Goal: Transaction & Acquisition: Download file/media

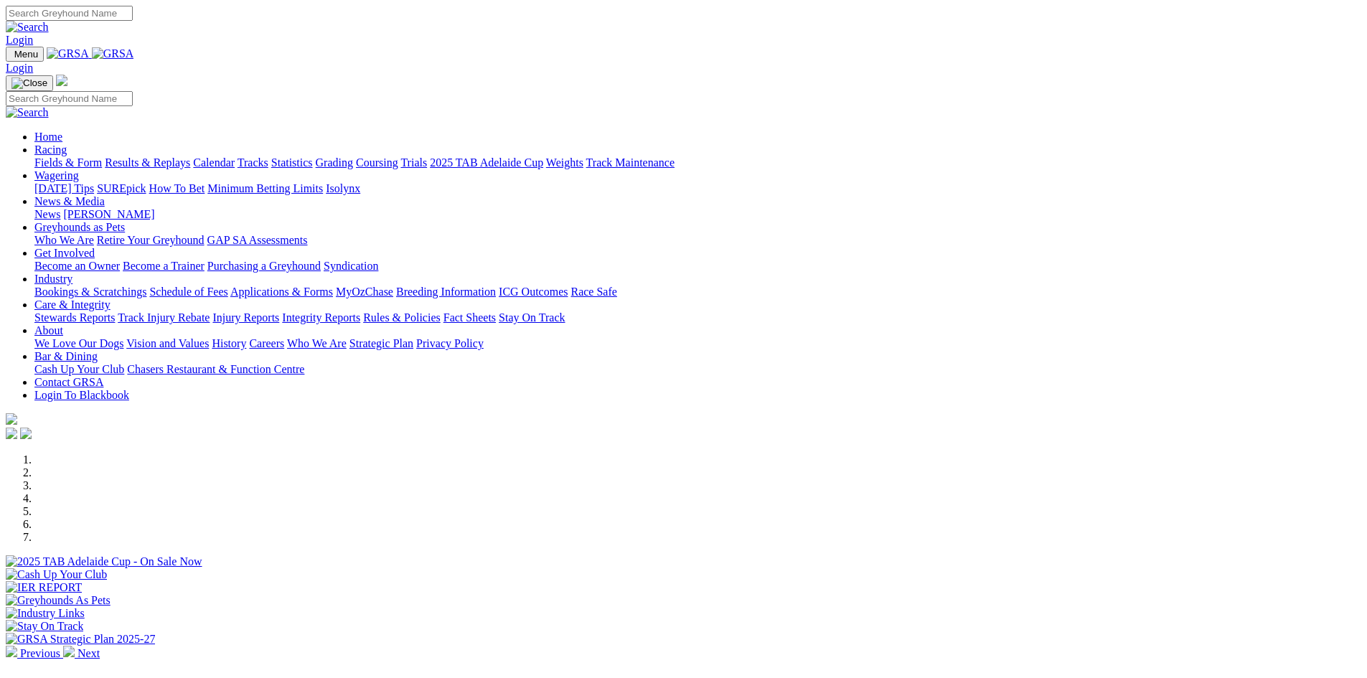
scroll to position [287, 0]
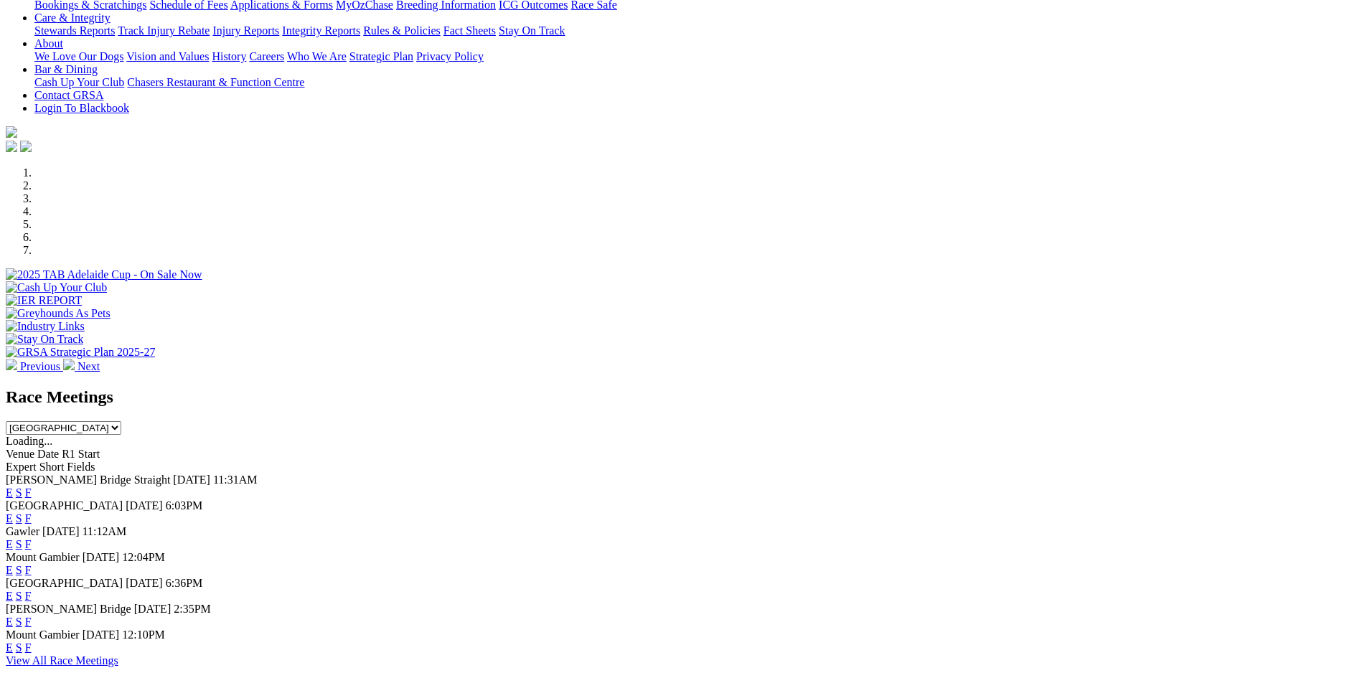
click at [121, 421] on select "[GEOGRAPHIC_DATA] [GEOGRAPHIC_DATA] [GEOGRAPHIC_DATA] [GEOGRAPHIC_DATA] [GEOGRA…" at bounding box center [64, 428] width 116 height 14
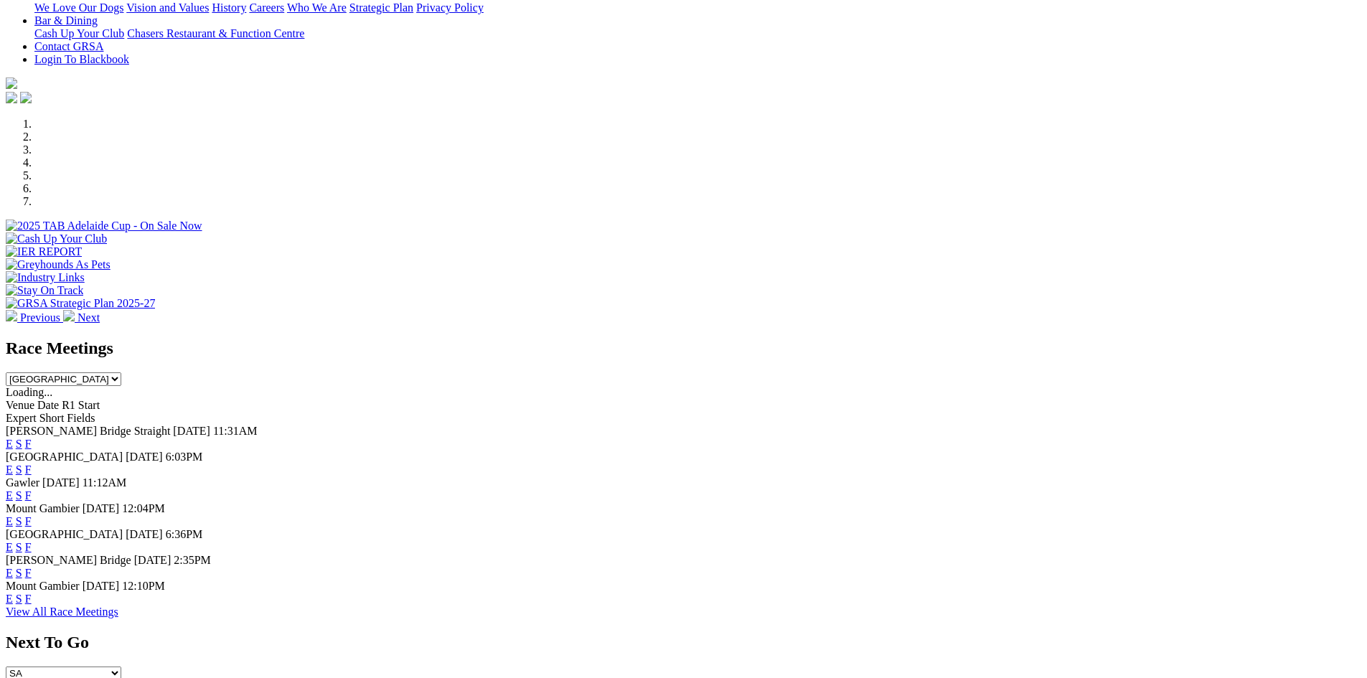
scroll to position [431, 0]
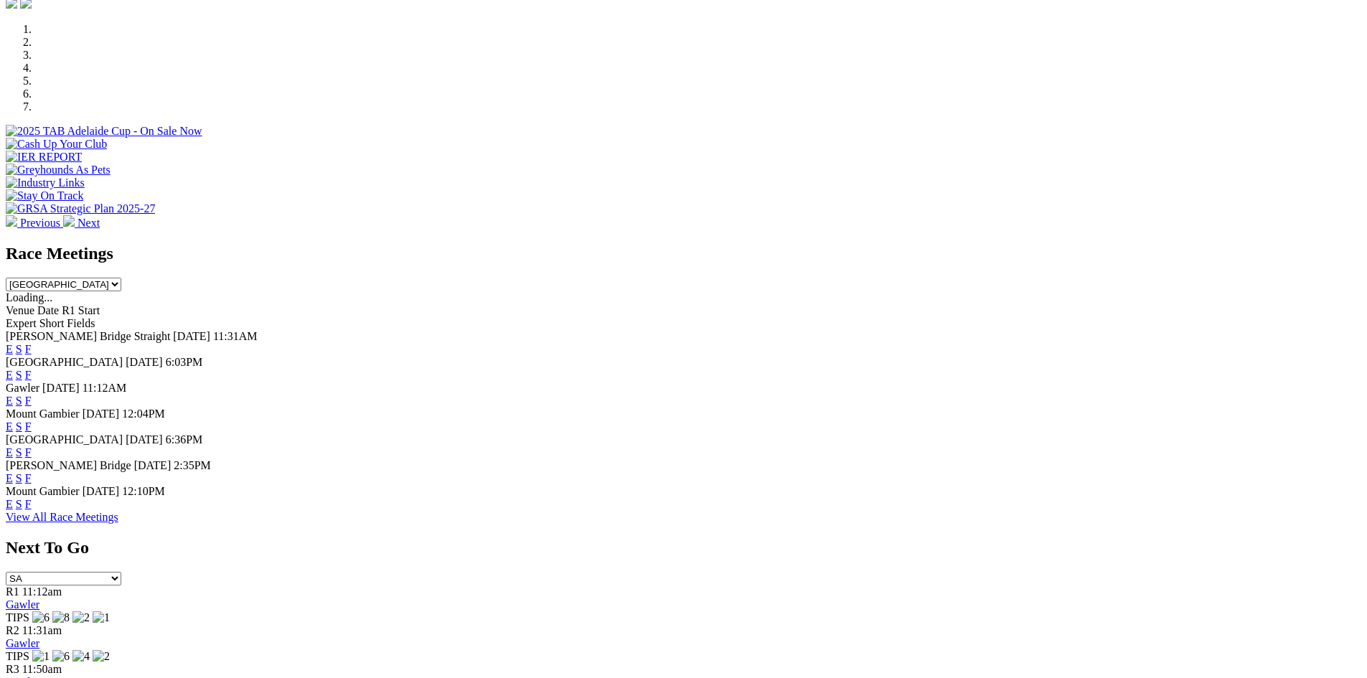
click at [121, 278] on select "[GEOGRAPHIC_DATA] [GEOGRAPHIC_DATA] [GEOGRAPHIC_DATA] [GEOGRAPHIC_DATA] [GEOGRA…" at bounding box center [64, 285] width 116 height 14
click at [121, 278] on select "South Australia New South Wales Northern Territory Queensland Tasmania Victoria…" at bounding box center [64, 285] width 116 height 14
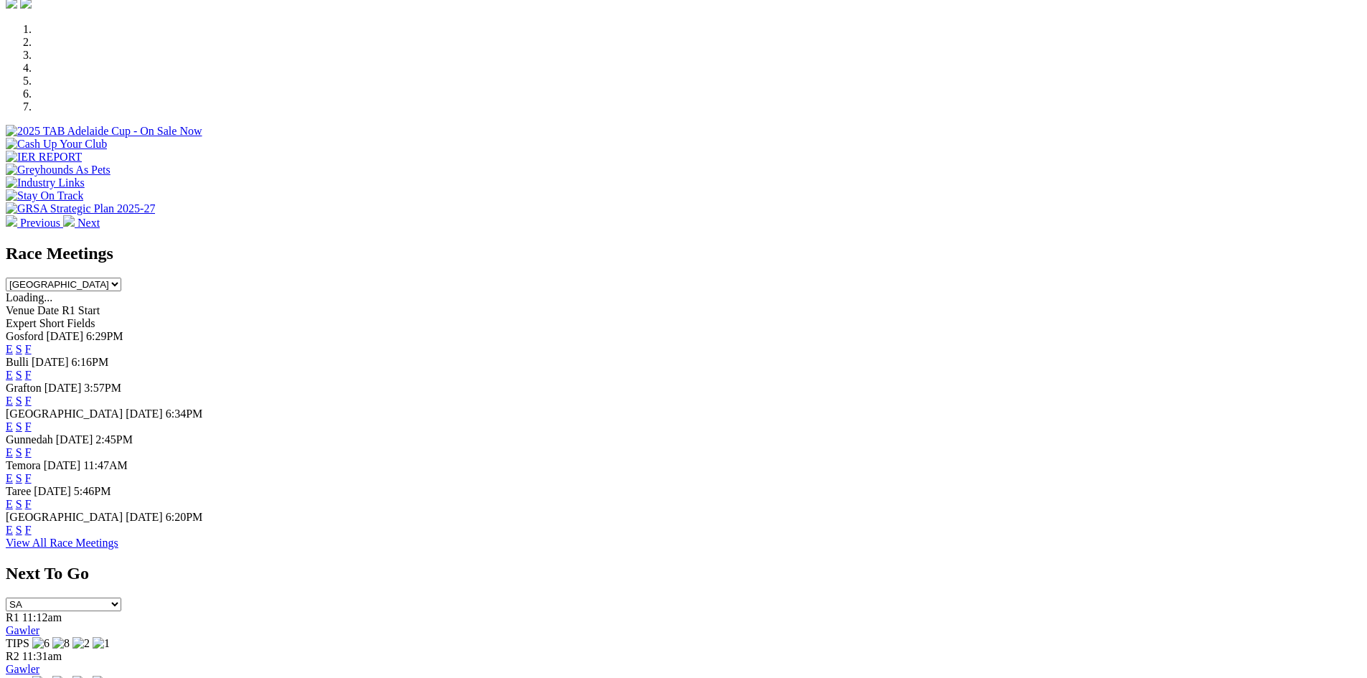
click at [121, 278] on select "South Australia New South Wales Northern Territory Queensland Tasmania Victoria…" at bounding box center [64, 285] width 116 height 14
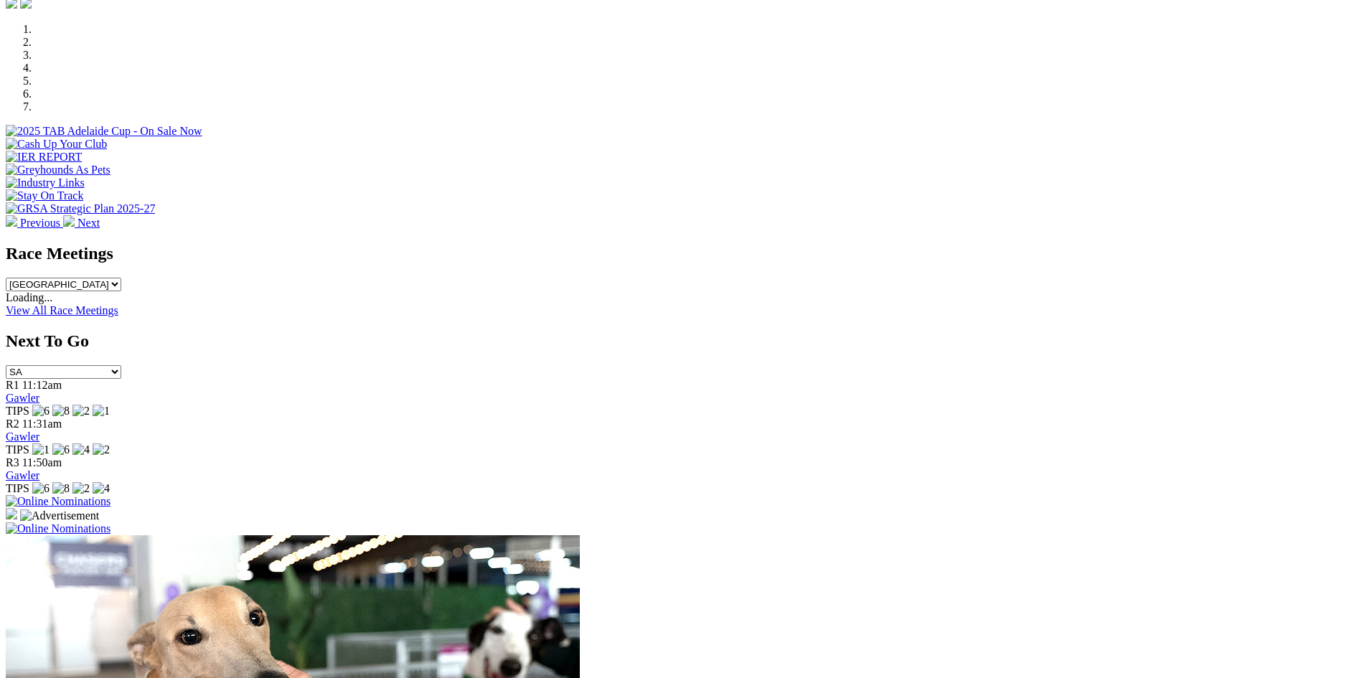
click at [121, 278] on select "South Australia New South Wales Northern Territory Queensland Tasmania Victoria…" at bounding box center [64, 285] width 116 height 14
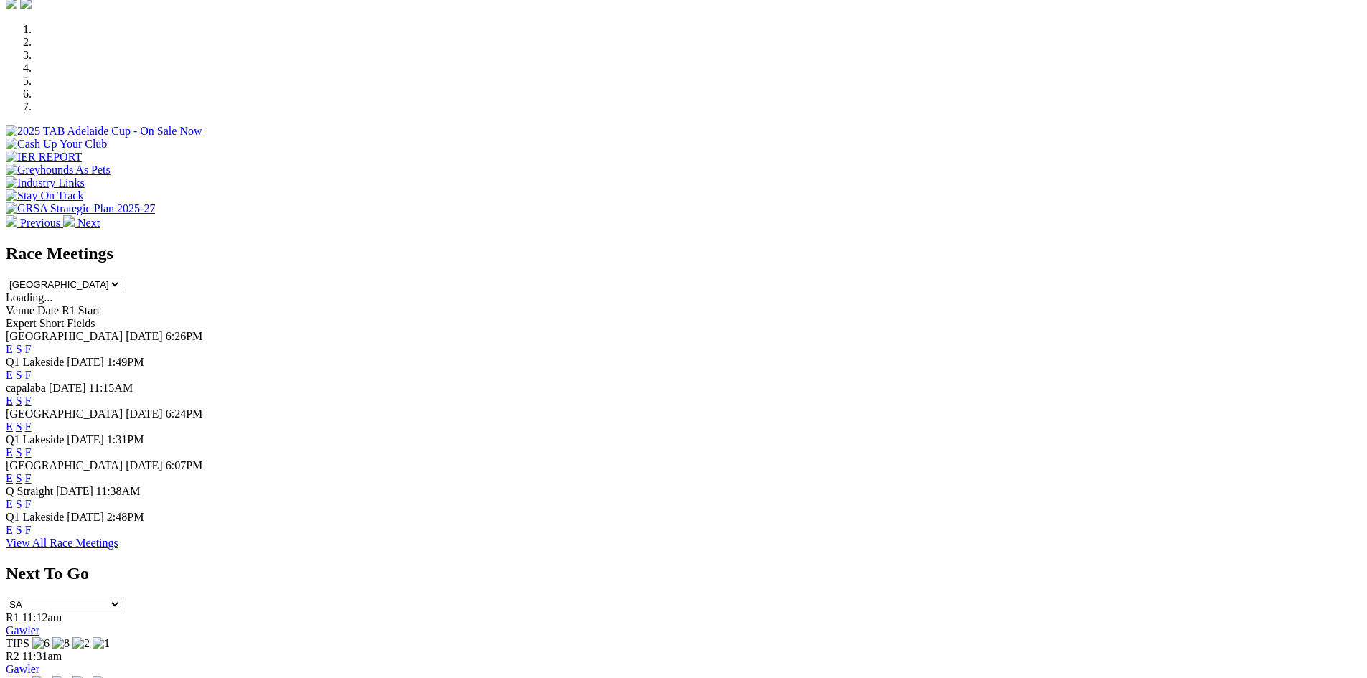
click at [121, 278] on select "South Australia New South Wales Northern Territory Queensland Tasmania Victoria…" at bounding box center [64, 285] width 116 height 14
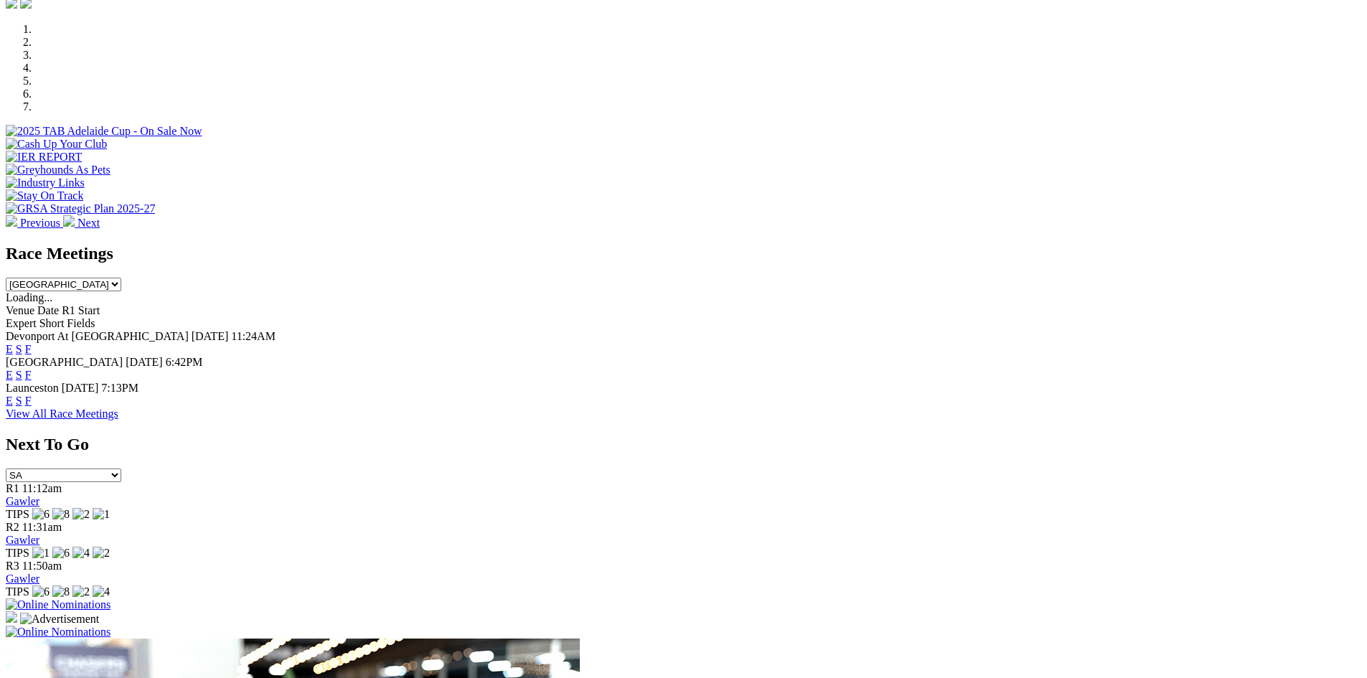
click at [121, 278] on select "South Australia New South Wales Northern Territory Queensland Tasmania Victoria…" at bounding box center [64, 285] width 116 height 14
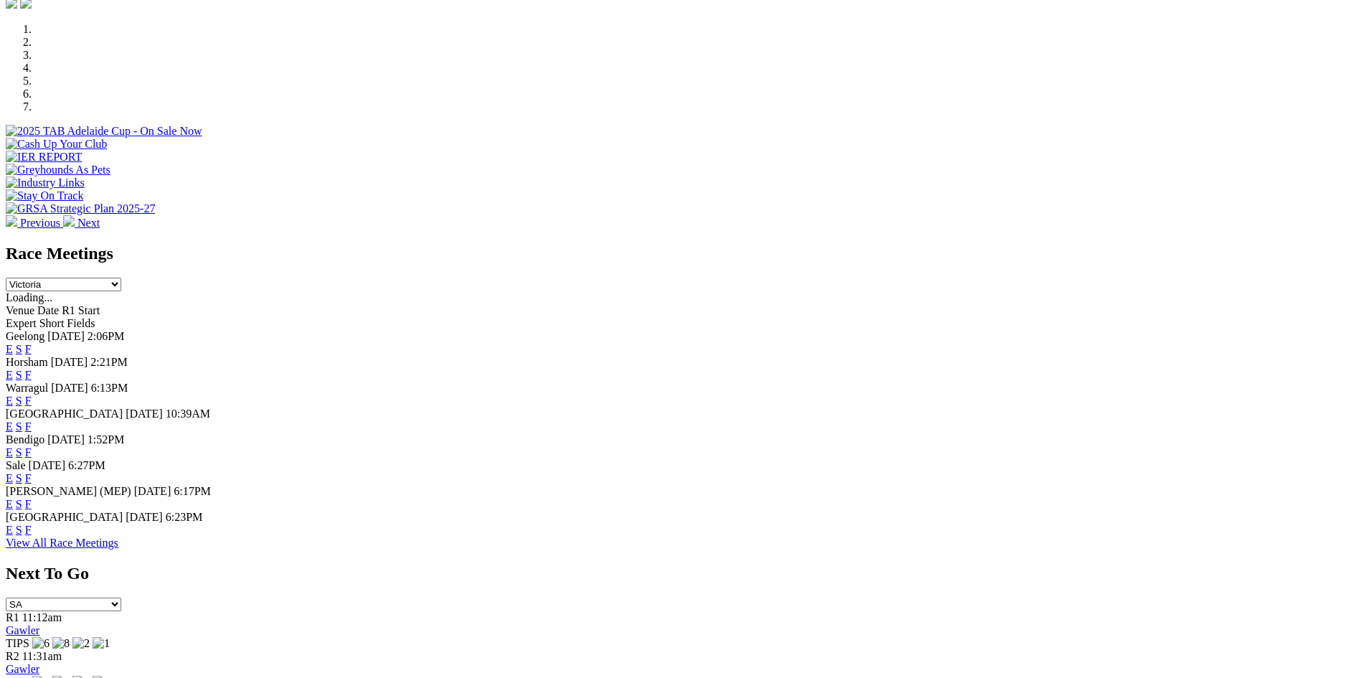
scroll to position [502, 0]
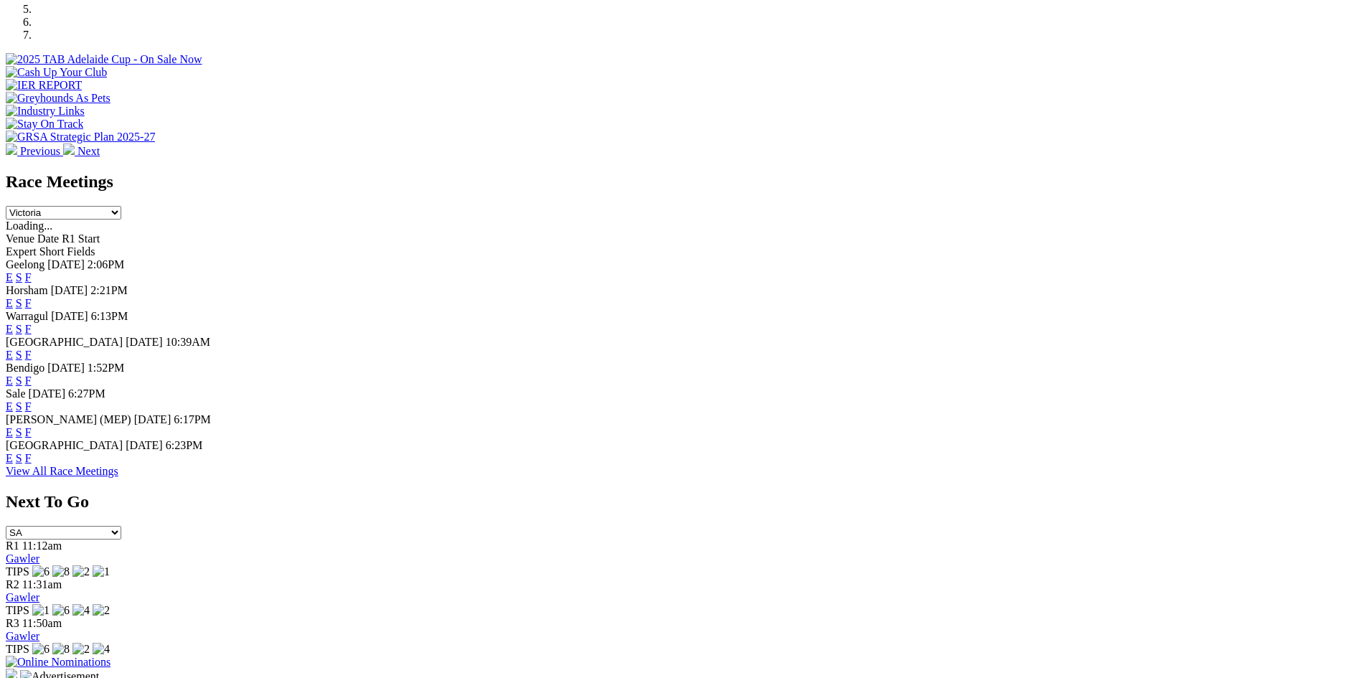
click at [121, 206] on select "South Australia New South Wales Northern Territory Queensland Tasmania Victoria…" at bounding box center [64, 213] width 116 height 14
select select "WA"
click at [121, 206] on select "South Australia New South Wales Northern Territory Queensland Tasmania Victoria…" at bounding box center [64, 213] width 116 height 14
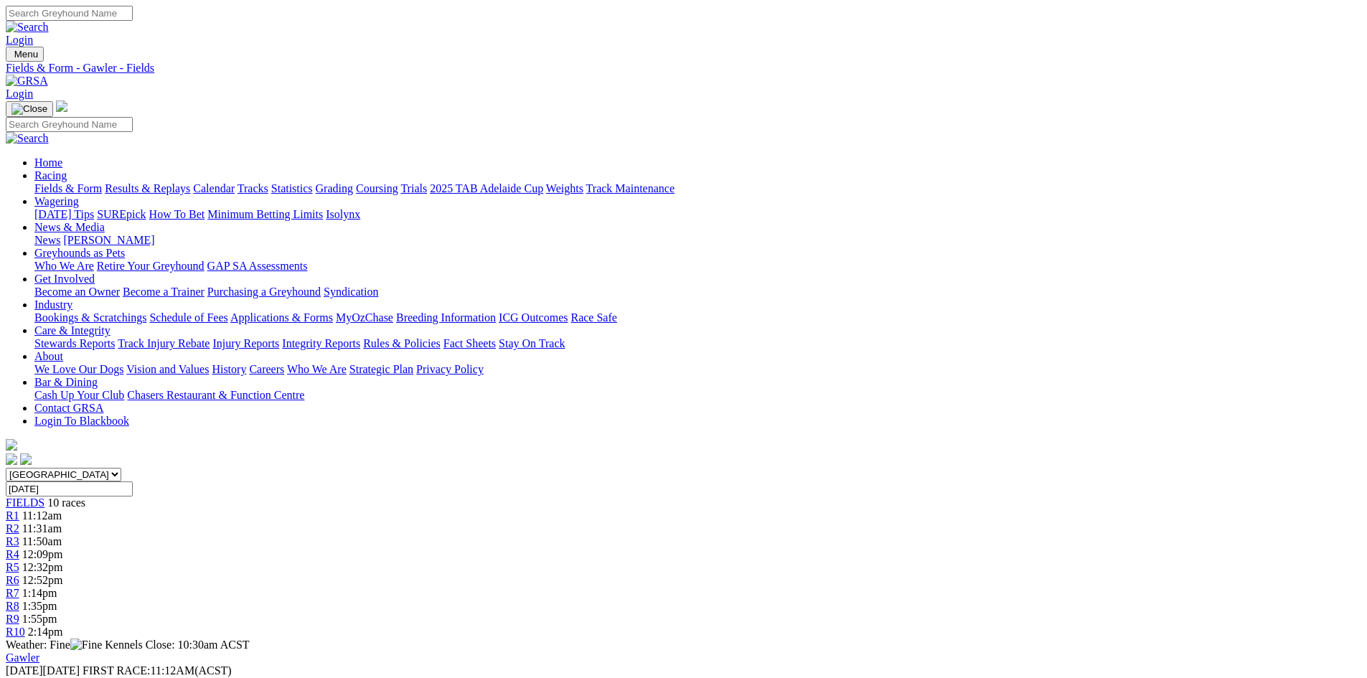
click at [776, 193] on link "CSV (Excel)" at bounding box center [747, 187] width 59 height 12
drag, startPoint x: 969, startPoint y: 326, endPoint x: 967, endPoint y: 345, distance: 19.6
click at [776, 187] on link "CSV (Excel)" at bounding box center [747, 181] width 59 height 12
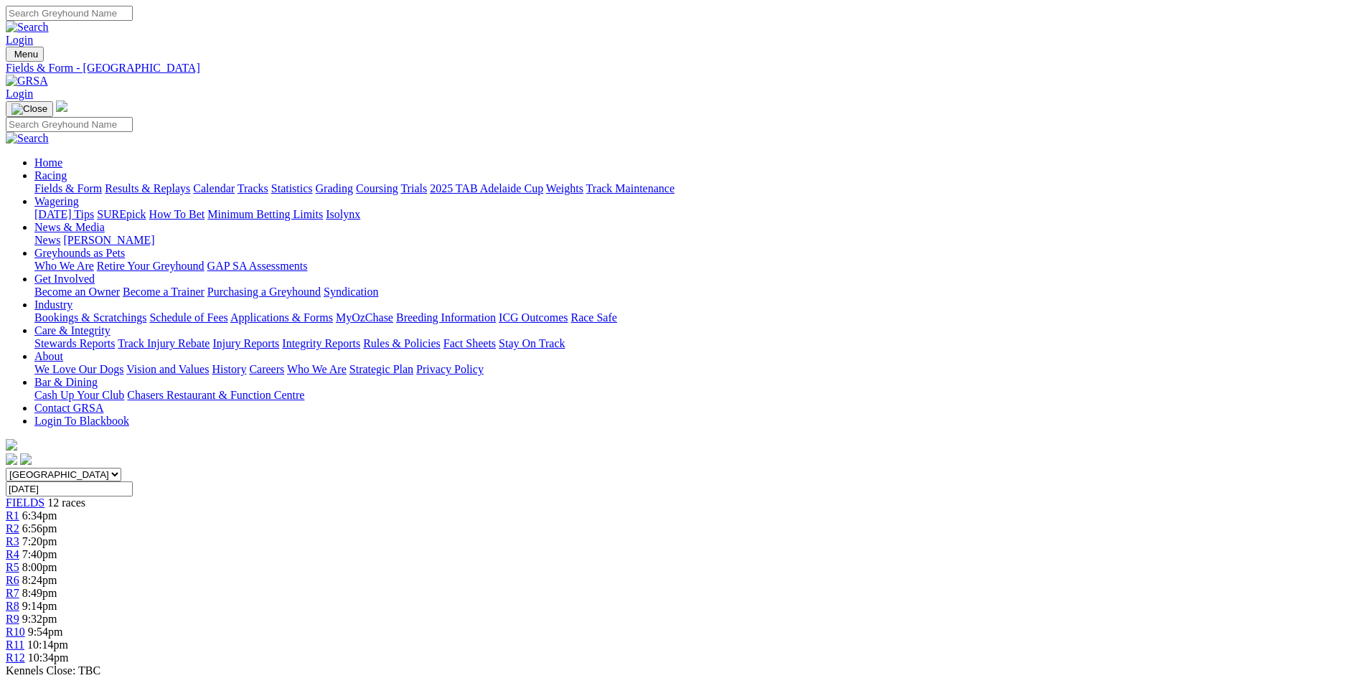
click at [776, 187] on link "CSV (Excel)" at bounding box center [747, 181] width 59 height 12
drag, startPoint x: 974, startPoint y: 317, endPoint x: 965, endPoint y: 365, distance: 48.8
click at [776, 187] on link "CSV (Excel)" at bounding box center [747, 181] width 59 height 12
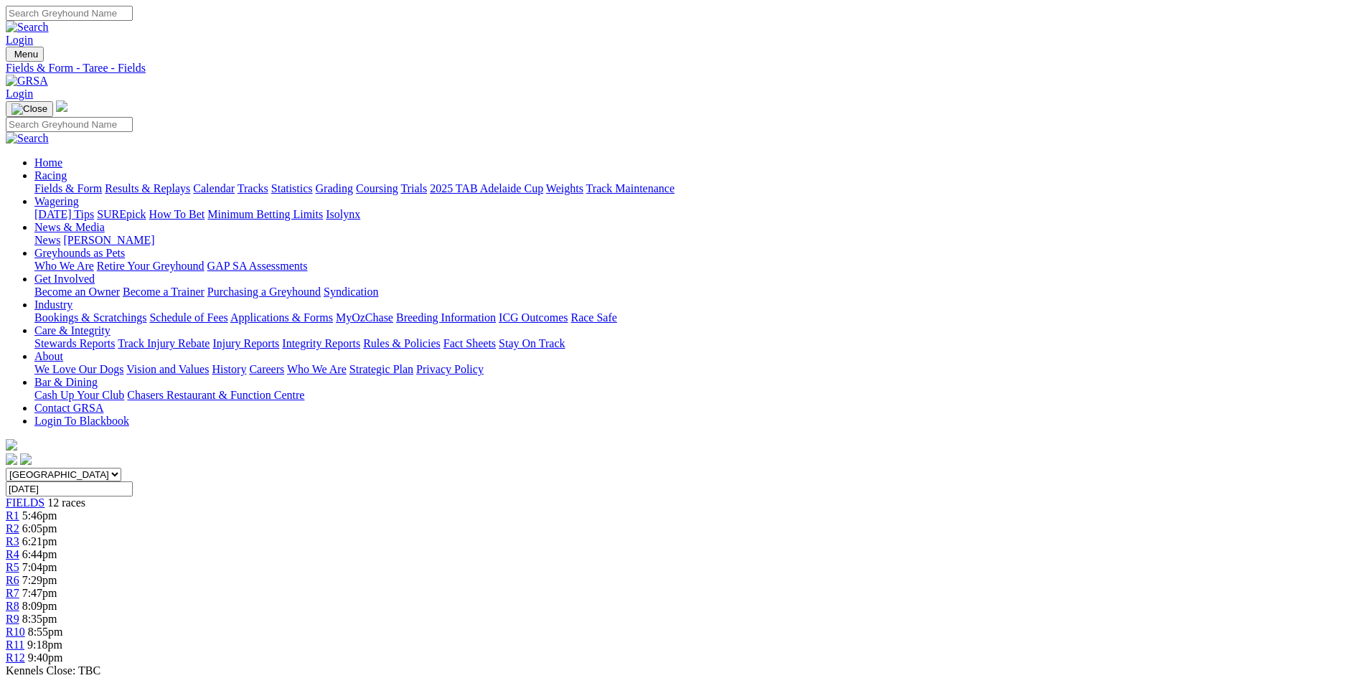
drag, startPoint x: 935, startPoint y: 323, endPoint x: 936, endPoint y: 335, distance: 12.2
click at [715, 187] on link "PDF" at bounding box center [704, 181] width 21 height 12
drag, startPoint x: 950, startPoint y: 323, endPoint x: 947, endPoint y: 368, distance: 45.3
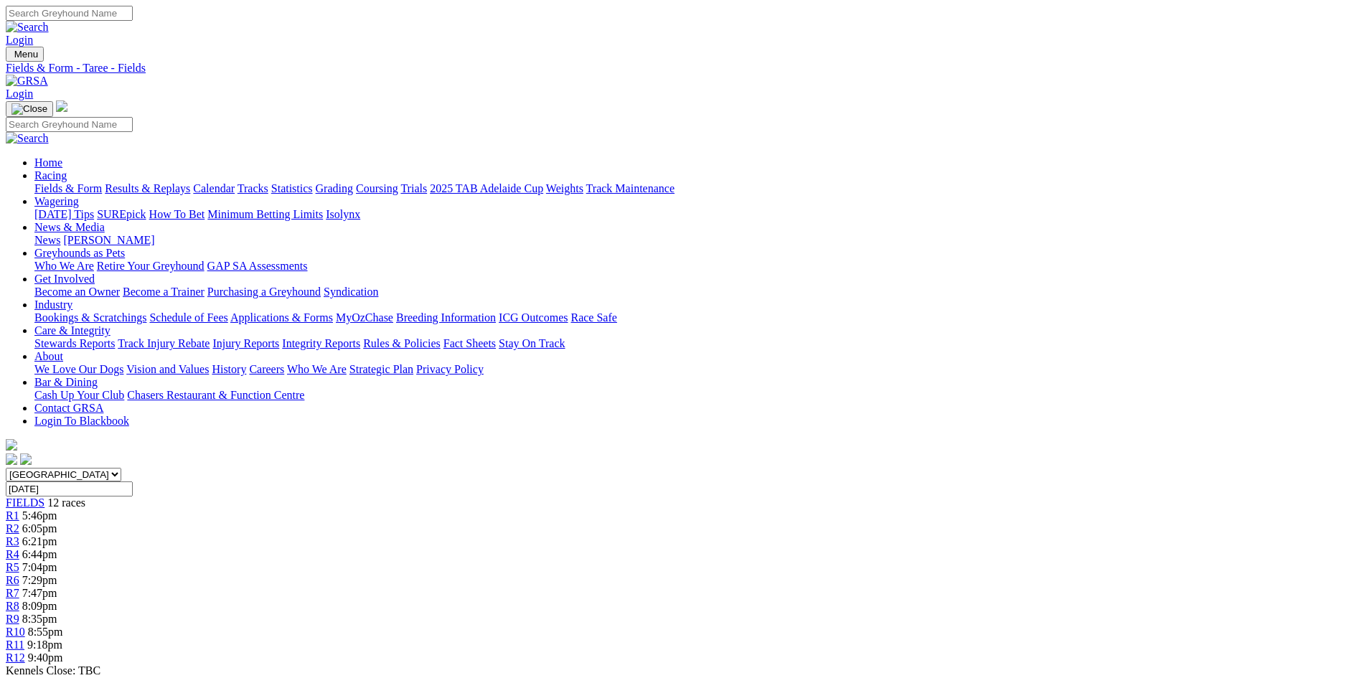
click at [776, 187] on link "CSV (Excel)" at bounding box center [747, 181] width 59 height 12
drag, startPoint x: 968, startPoint y: 320, endPoint x: 966, endPoint y: 338, distance: 18.1
click at [776, 187] on link "CSV (Excel)" at bounding box center [747, 181] width 59 height 12
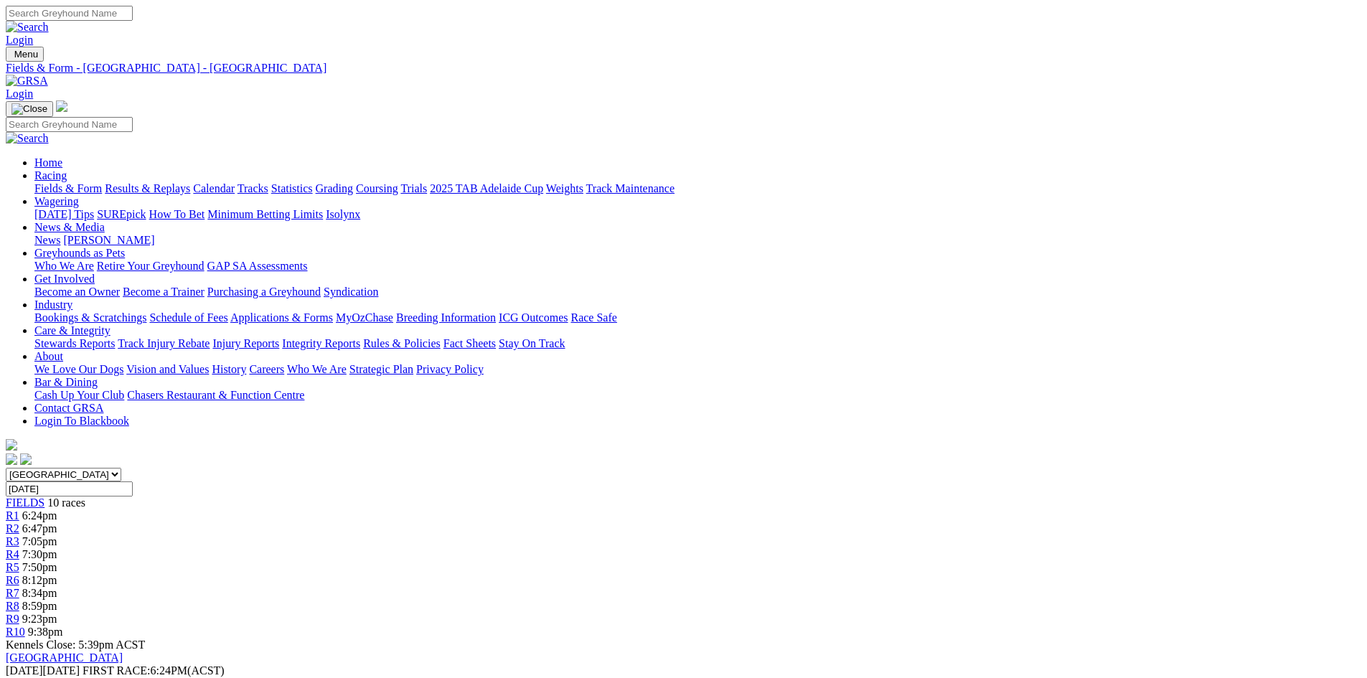
click at [776, 187] on link "CSV (Excel)" at bounding box center [747, 181] width 59 height 12
drag, startPoint x: 969, startPoint y: 365, endPoint x: 956, endPoint y: 321, distance: 45.8
click at [776, 187] on link "CSV (Excel)" at bounding box center [747, 181] width 59 height 12
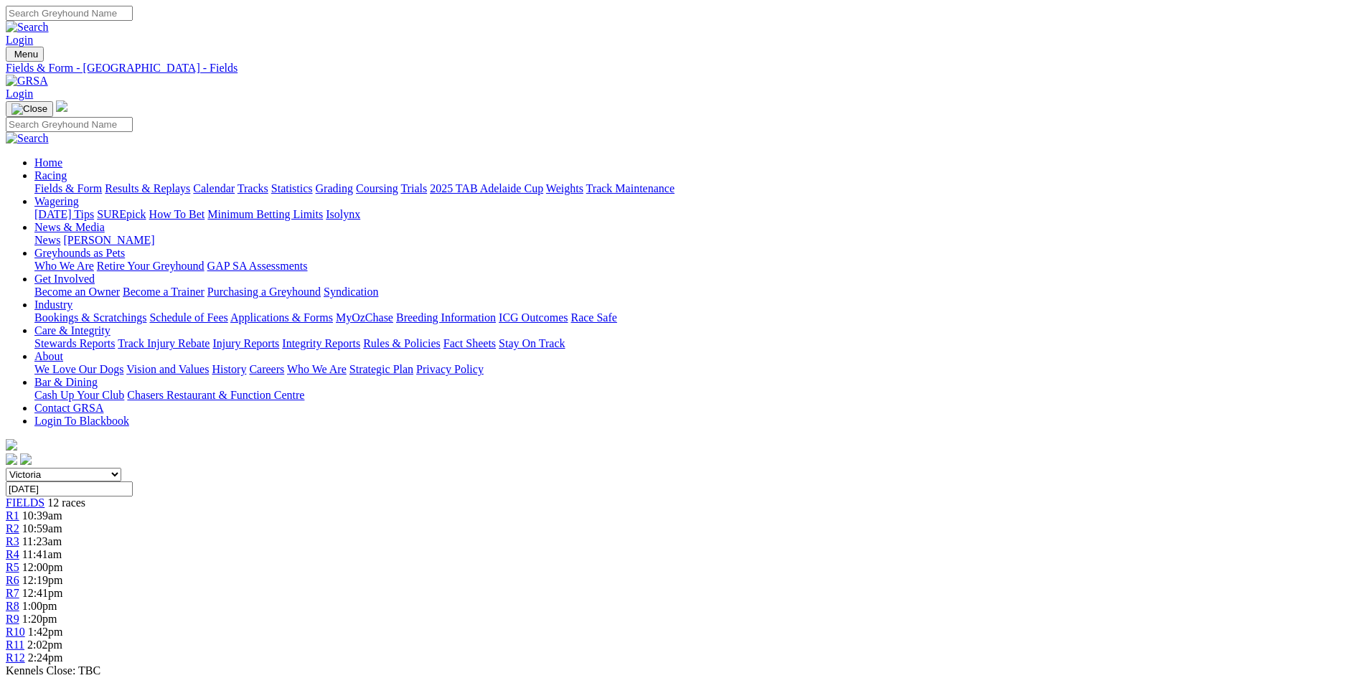
drag, startPoint x: 973, startPoint y: 321, endPoint x: 972, endPoint y: 348, distance: 27.3
click at [776, 187] on link "CSV (Excel)" at bounding box center [747, 181] width 59 height 12
drag, startPoint x: 956, startPoint y: 324, endPoint x: 956, endPoint y: 342, distance: 18.7
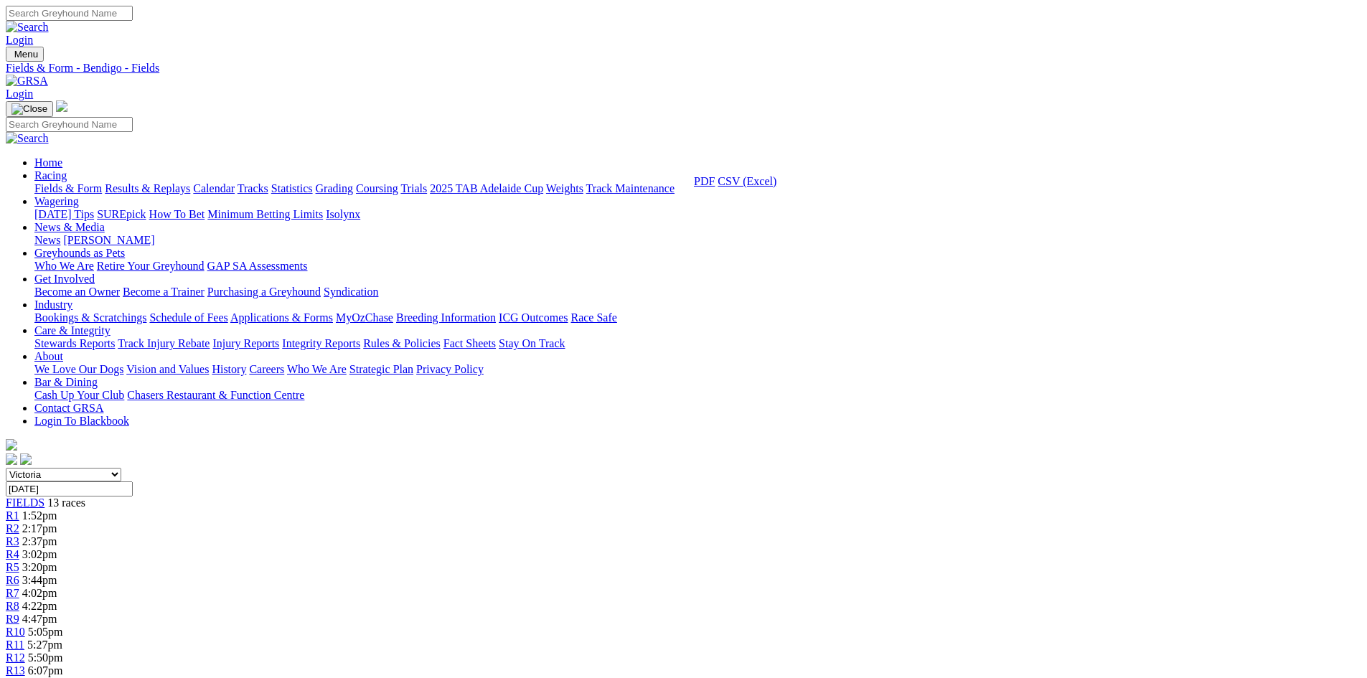
click at [776, 187] on link "CSV (Excel)" at bounding box center [747, 181] width 59 height 12
drag, startPoint x: 970, startPoint y: 319, endPoint x: 967, endPoint y: 358, distance: 39.6
click at [776, 187] on link "CSV (Excel)" at bounding box center [747, 181] width 59 height 12
drag, startPoint x: 956, startPoint y: 311, endPoint x: 956, endPoint y: 365, distance: 53.8
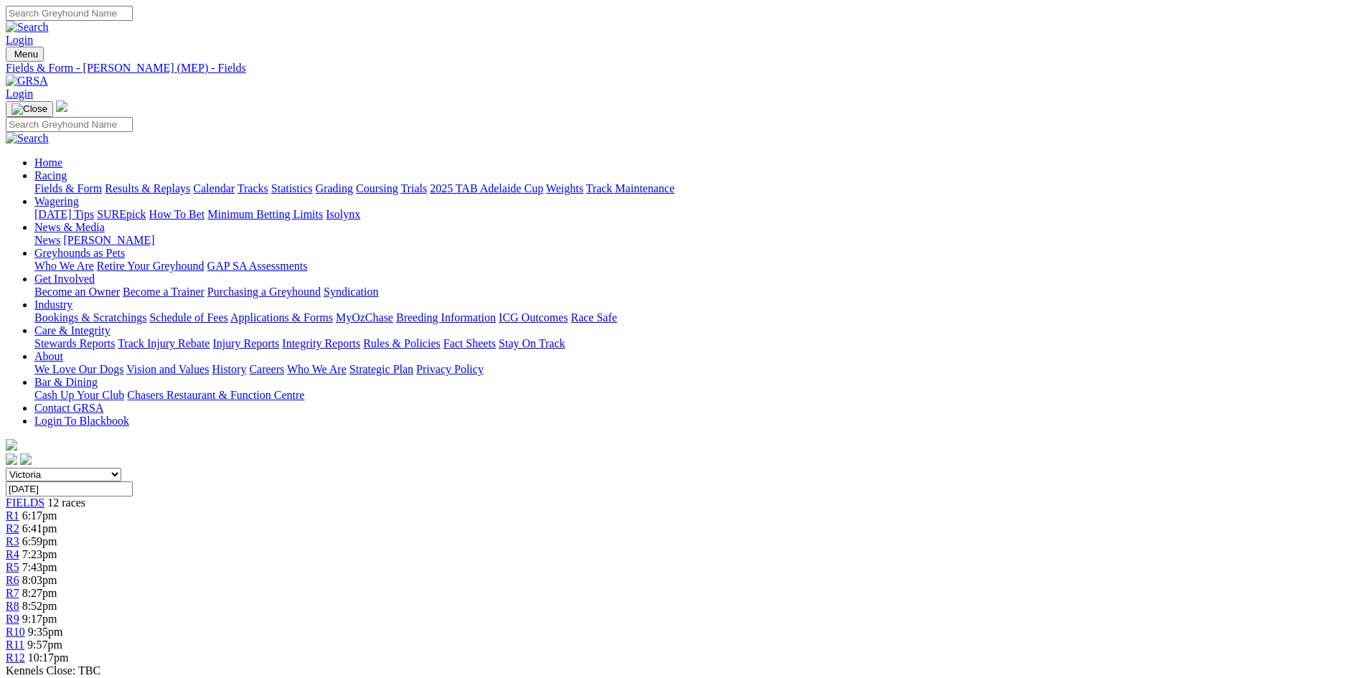
click at [776, 187] on link "CSV (Excel)" at bounding box center [747, 181] width 59 height 12
drag, startPoint x: 965, startPoint y: 315, endPoint x: 957, endPoint y: 364, distance: 49.4
click at [776, 187] on link "CSV (Excel)" at bounding box center [747, 181] width 59 height 12
